Goal: Information Seeking & Learning: Learn about a topic

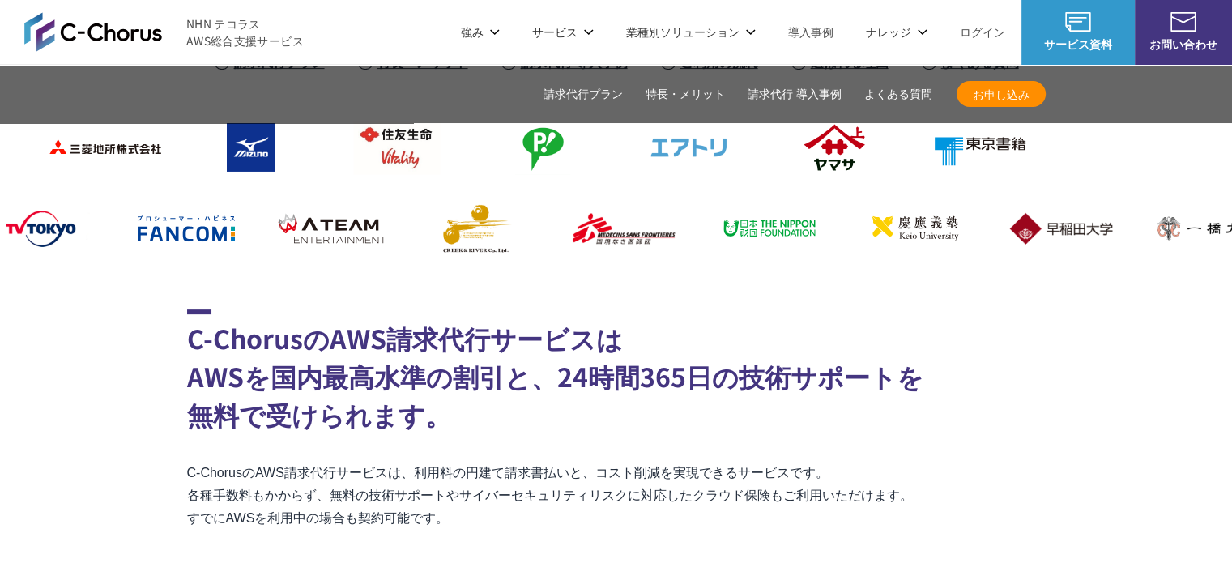
scroll to position [405, 0]
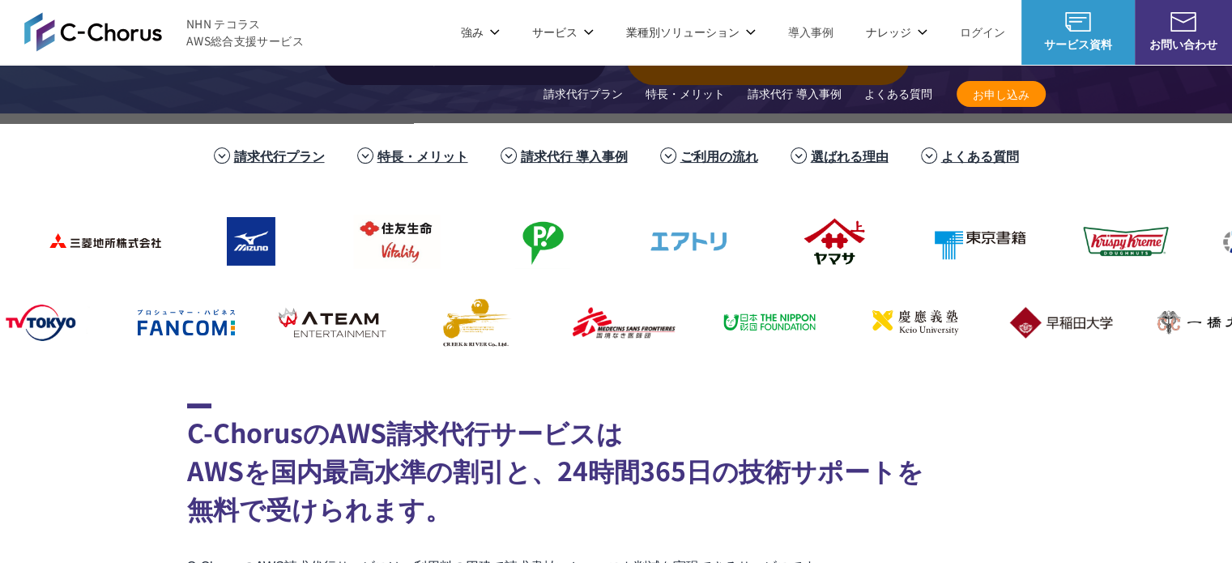
click at [830, 150] on link "選ばれる理由" at bounding box center [850, 155] width 78 height 19
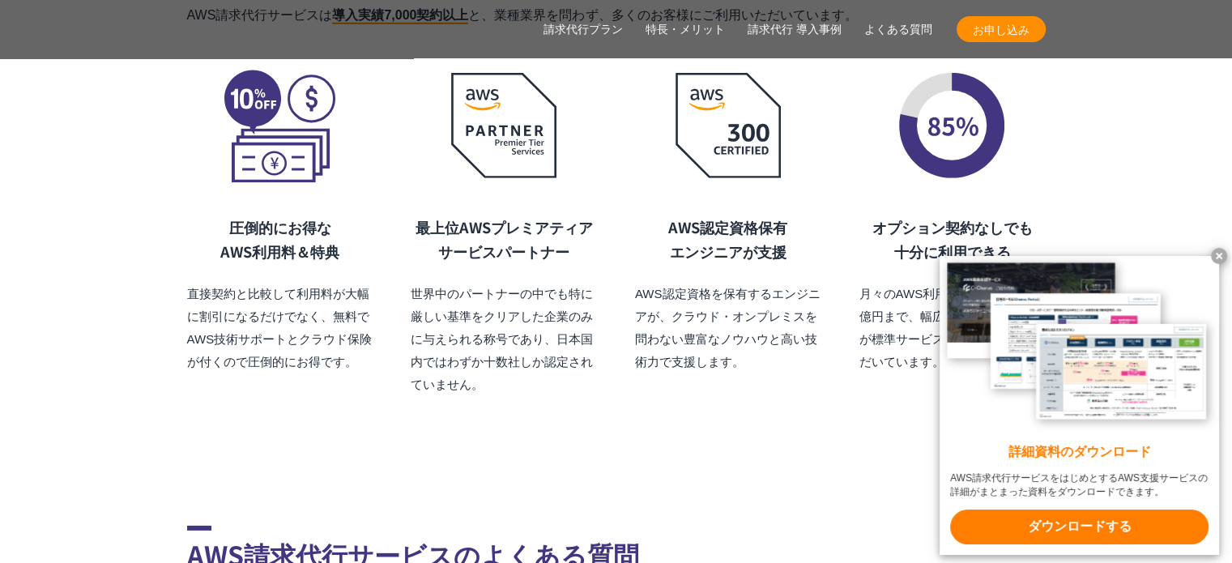
scroll to position [11200, 0]
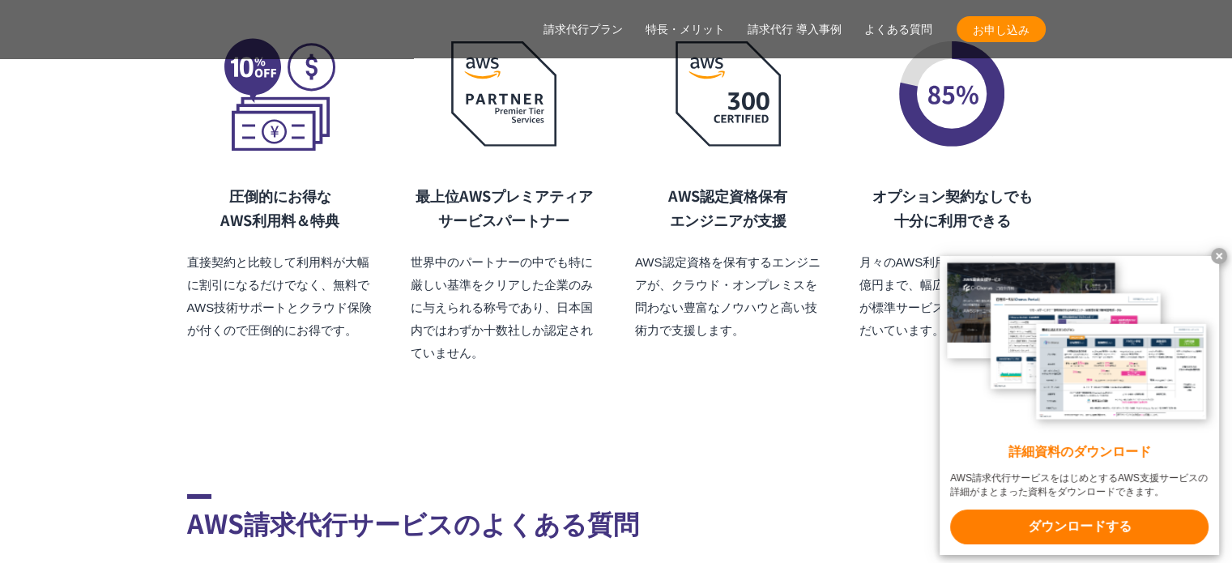
click at [1215, 254] on x-t at bounding box center [1219, 256] width 16 height 16
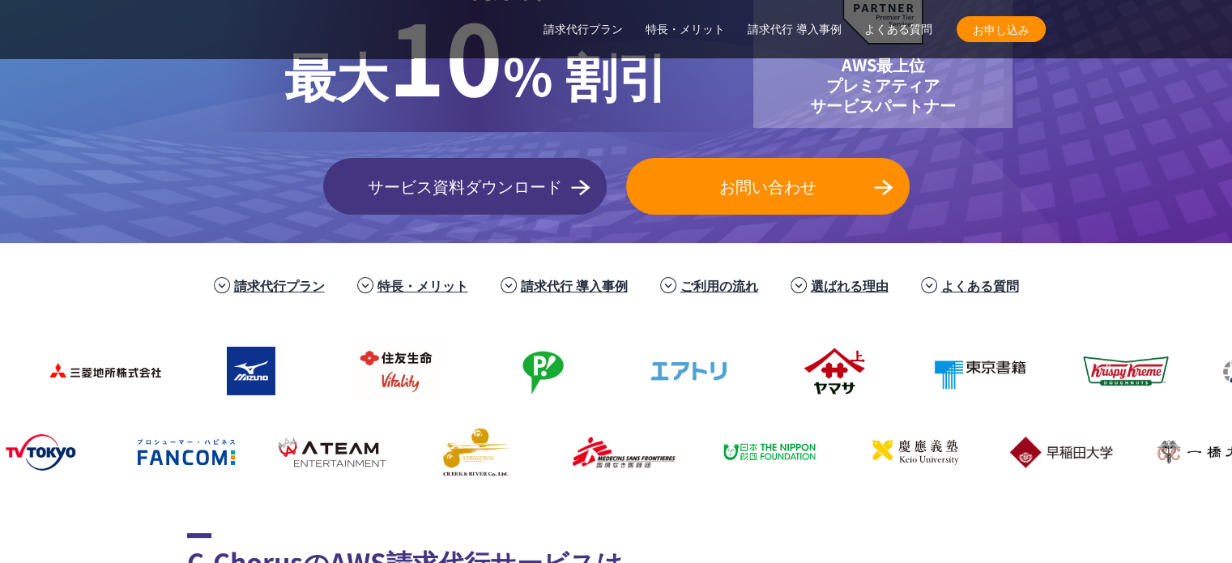
scroll to position [402, 0]
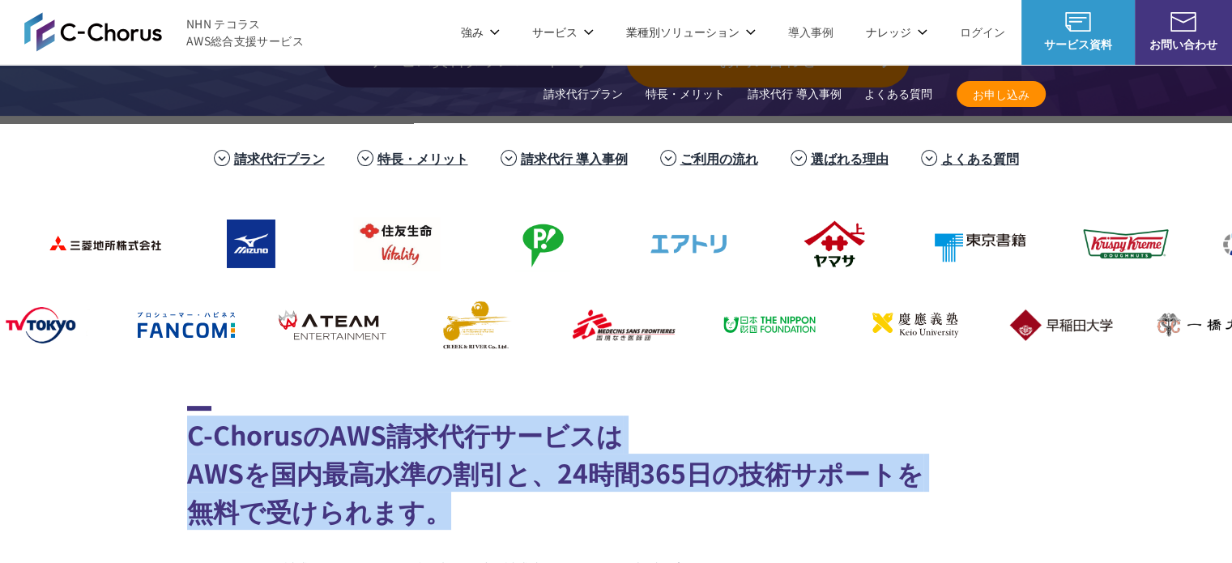
drag, startPoint x: 192, startPoint y: 435, endPoint x: 456, endPoint y: 521, distance: 277.8
click at [456, 521] on h2 "C-ChorusのAWS請求代行サービスは AWSを国内最高水準の割引と、24時間365日の技術サポートを 無料で受けられます。" at bounding box center [616, 468] width 858 height 124
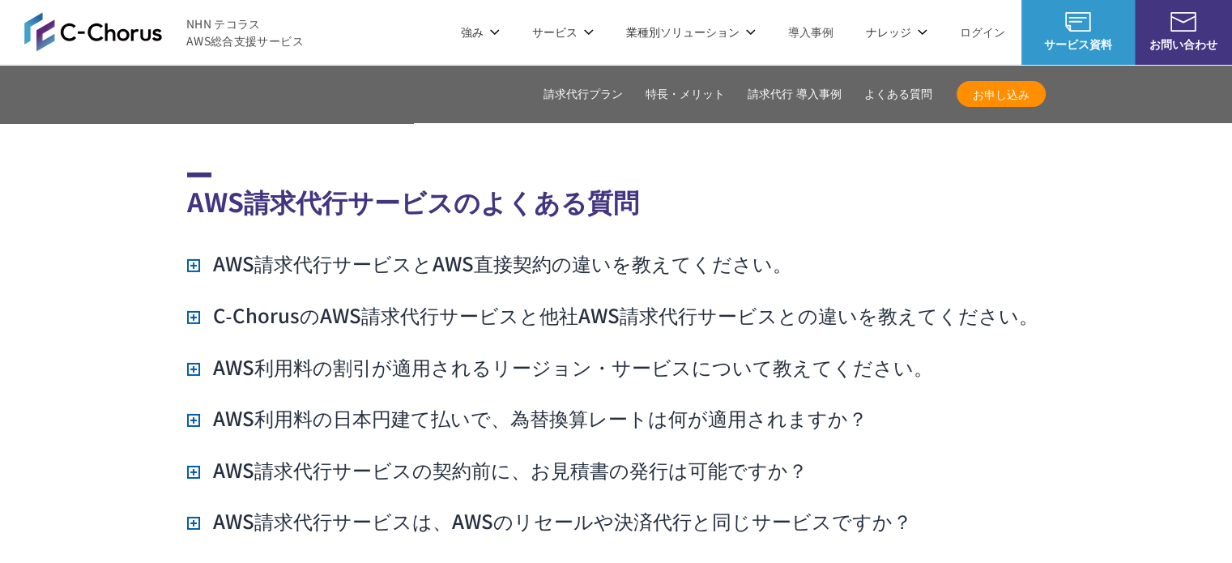
scroll to position [11471, 0]
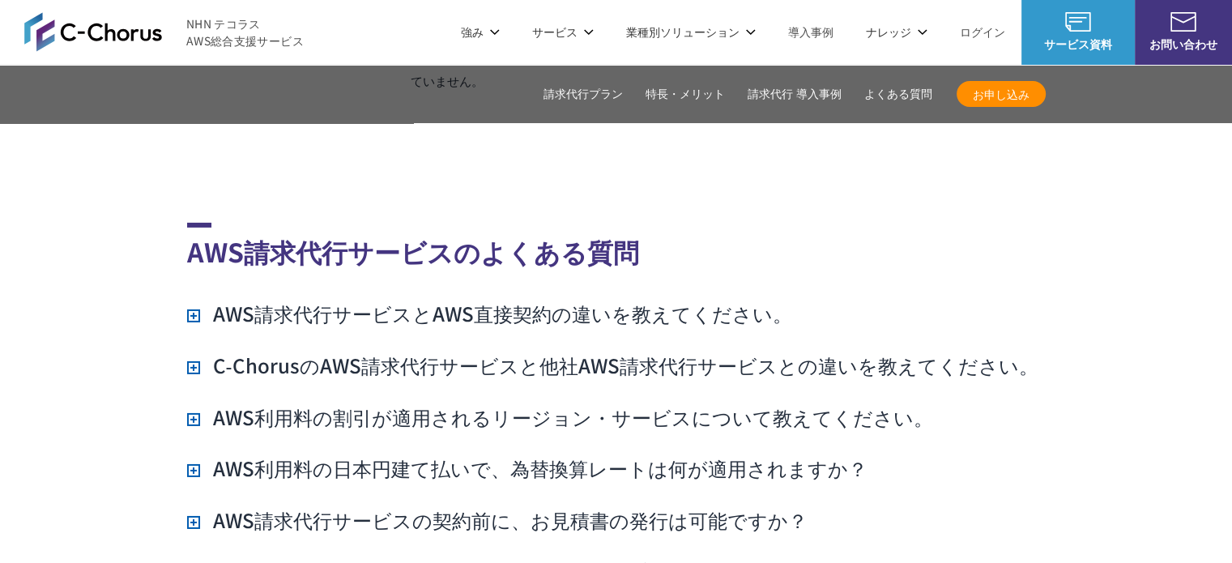
click at [888, 93] on link "よくある質問" at bounding box center [898, 94] width 68 height 17
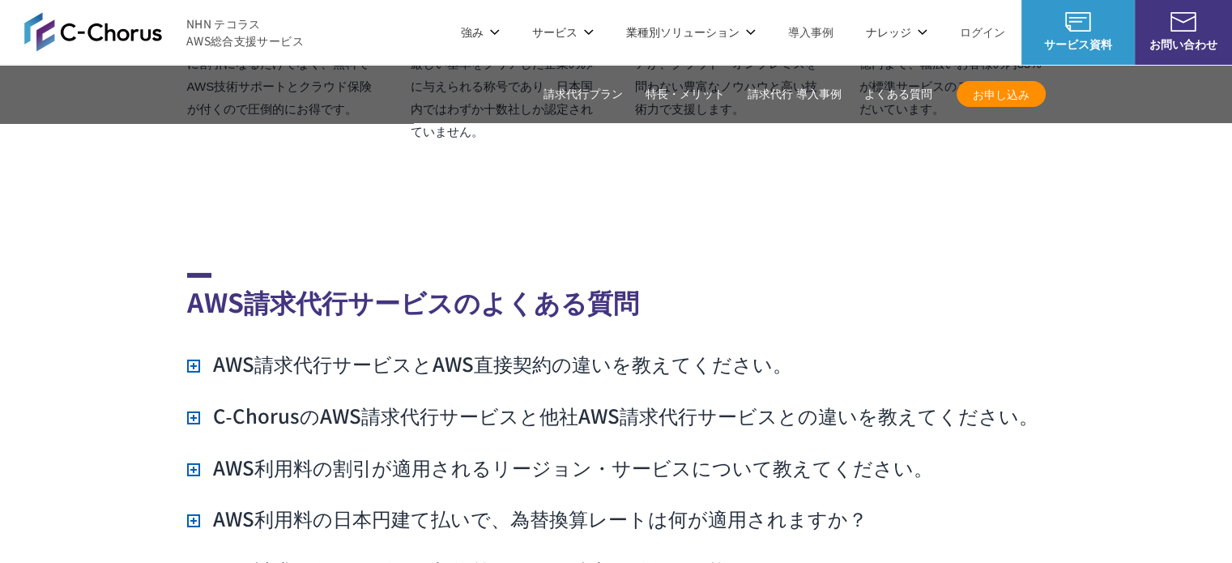
scroll to position [11390, 0]
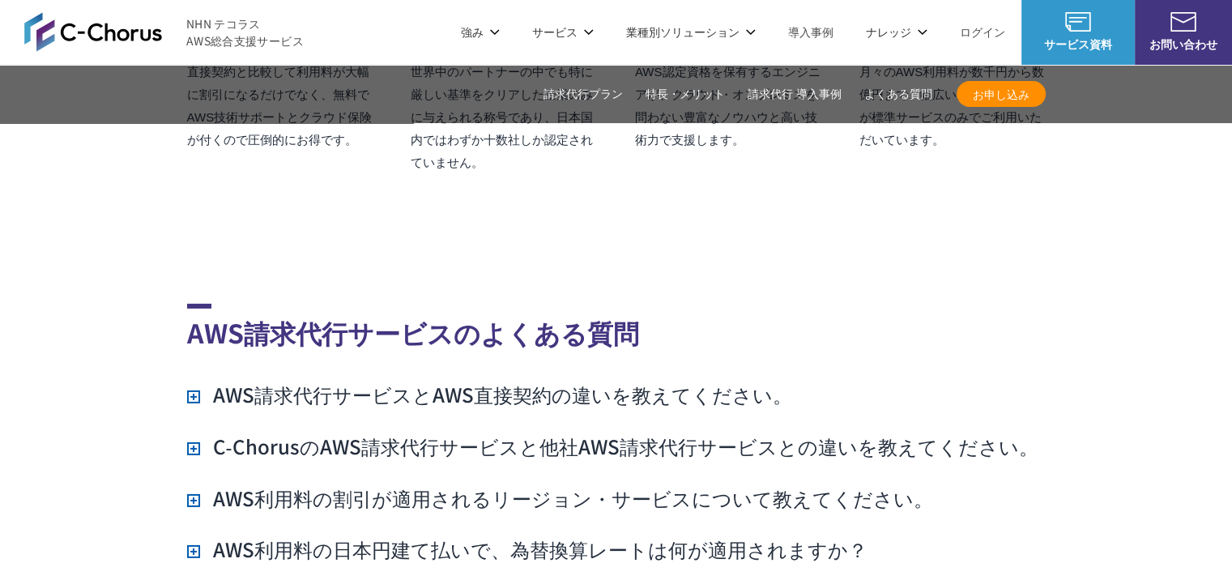
click at [700, 93] on link "特長・メリット" at bounding box center [684, 94] width 79 height 17
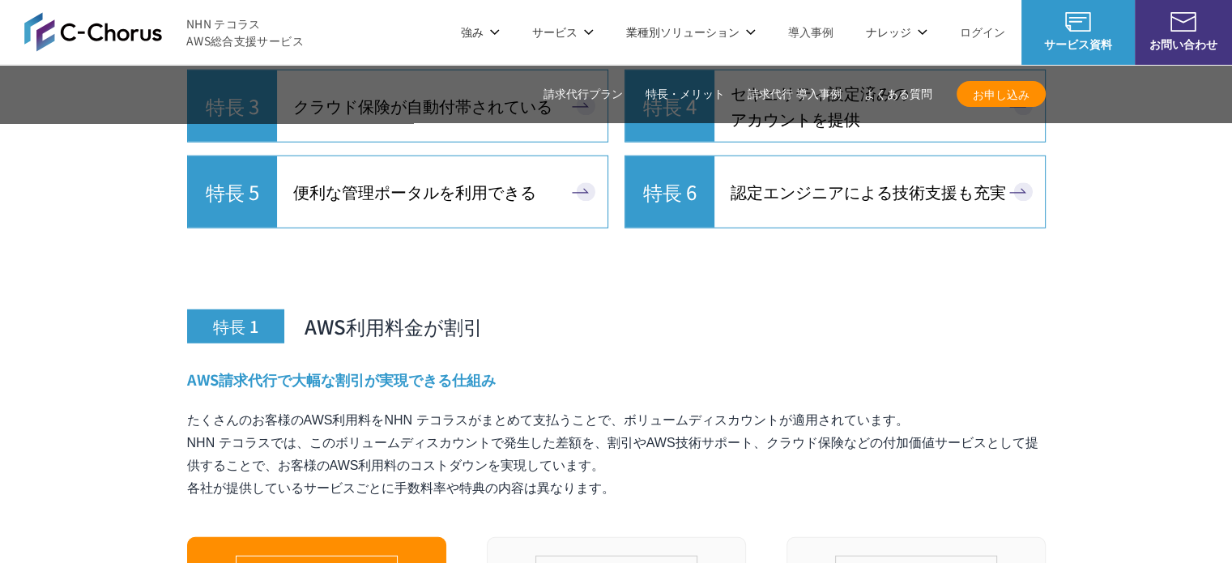
scroll to position [4045, 0]
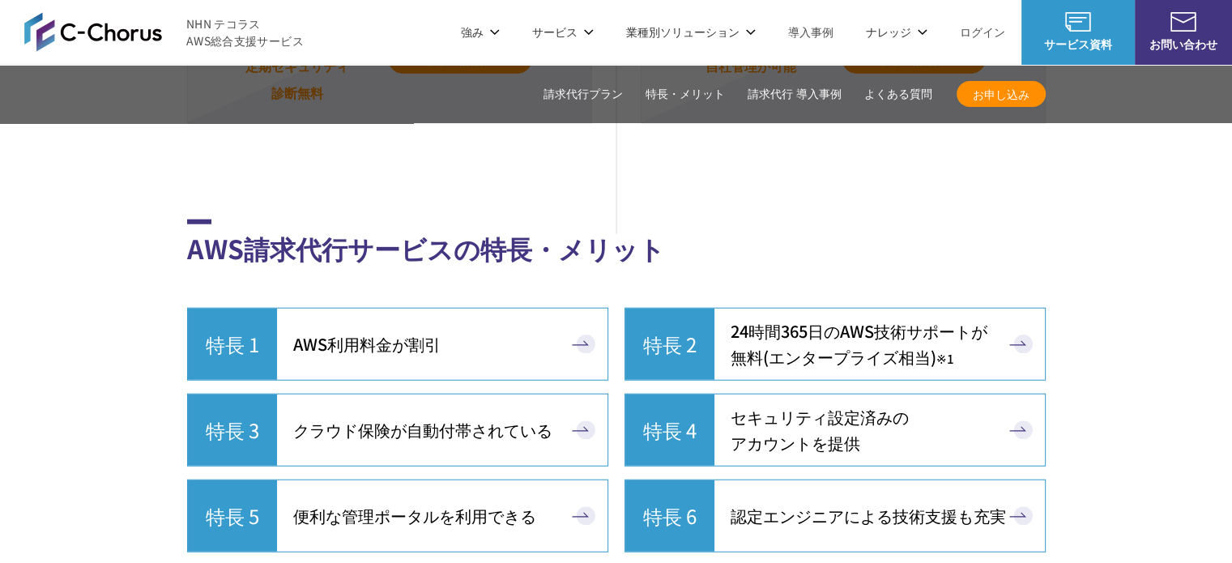
click at [189, 20] on span "NHN テコラス AWS総合支援サービス" at bounding box center [244, 32] width 117 height 34
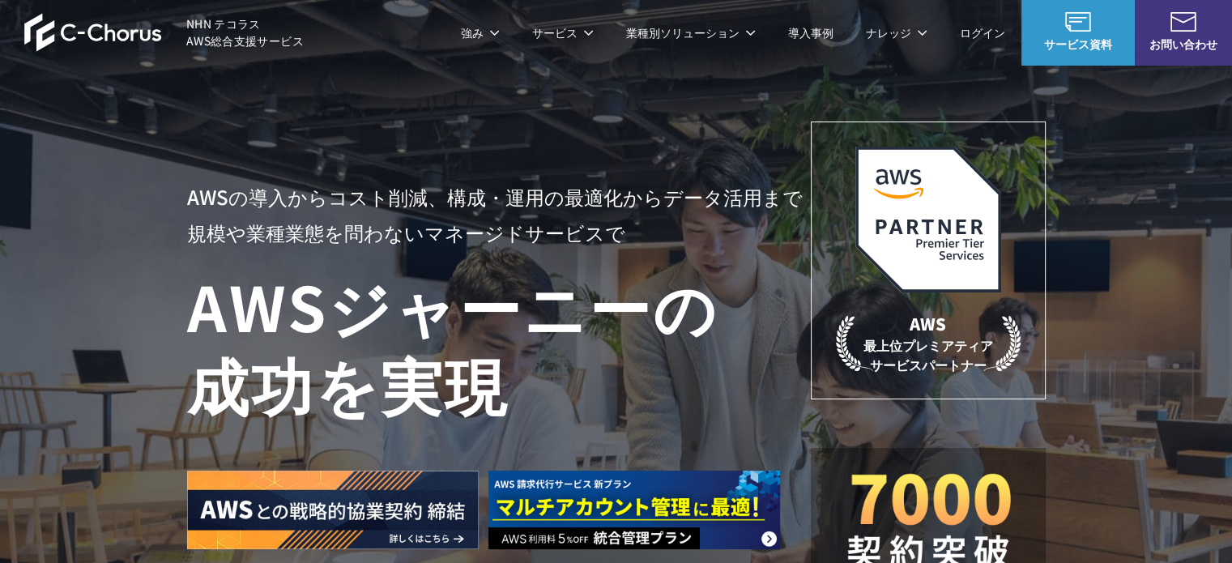
click at [157, 312] on div "AWSの導入からコスト削減、 構成・運用の最適化からデータ活用まで 規模や業種業態を問わない マネージドサービスで AWS ジャーニーの 成功を実現 AWS …" at bounding box center [616, 344] width 1232 height 688
